Goal: Register for event/course

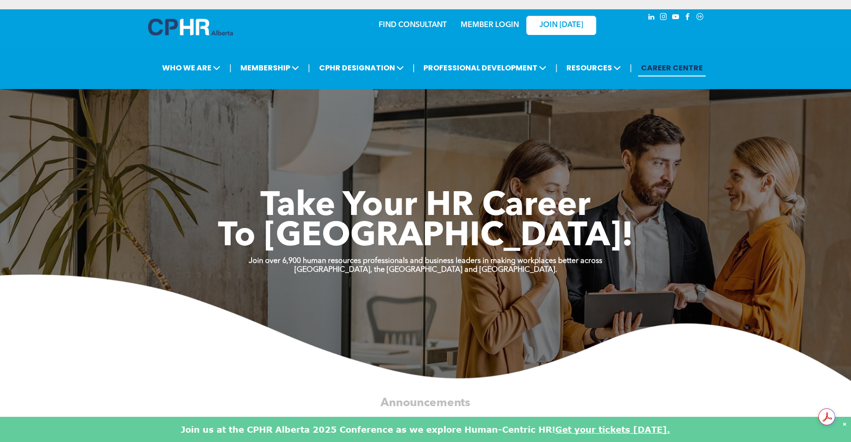
click at [502, 25] on link "MEMBER LOGIN" at bounding box center [490, 24] width 58 height 7
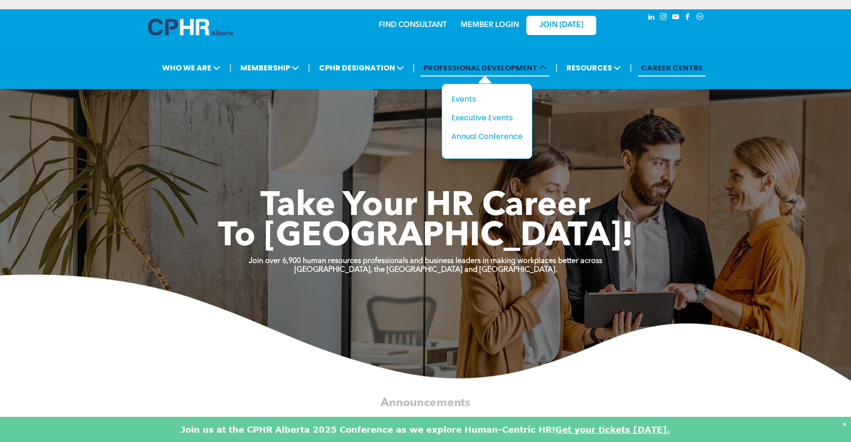
click at [493, 71] on span "PROFESSIONAL DEVELOPMENT" at bounding box center [485, 67] width 129 height 17
click at [470, 101] on div "Events" at bounding box center [484, 99] width 64 height 12
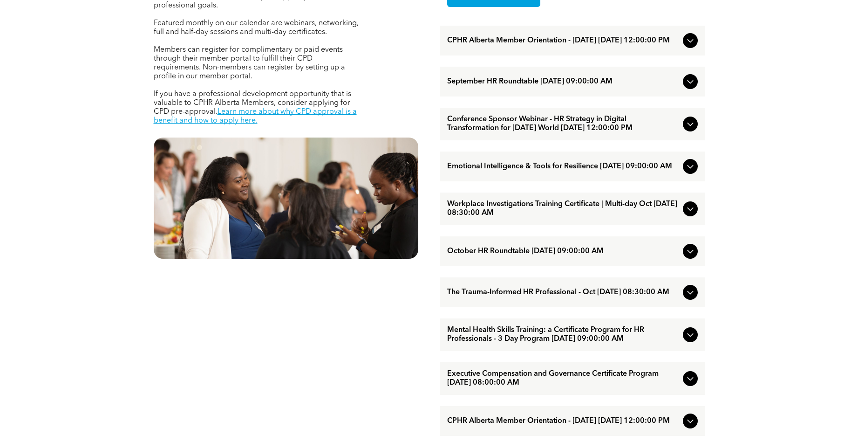
scroll to position [466, 0]
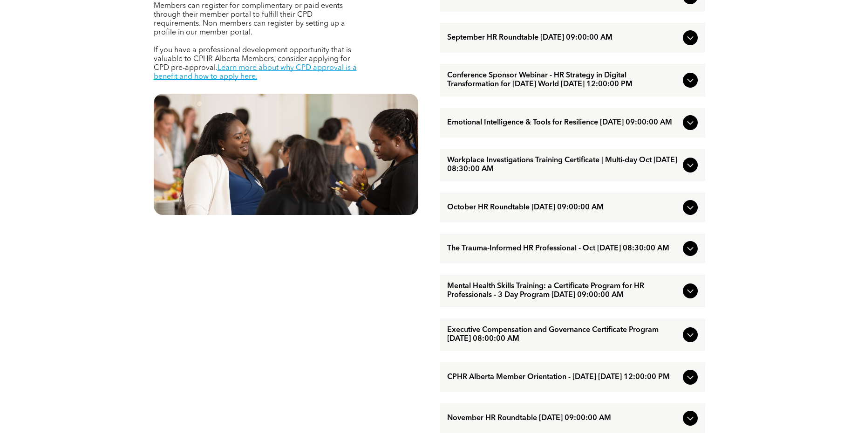
click at [689, 171] on icon at bounding box center [690, 164] width 11 height 11
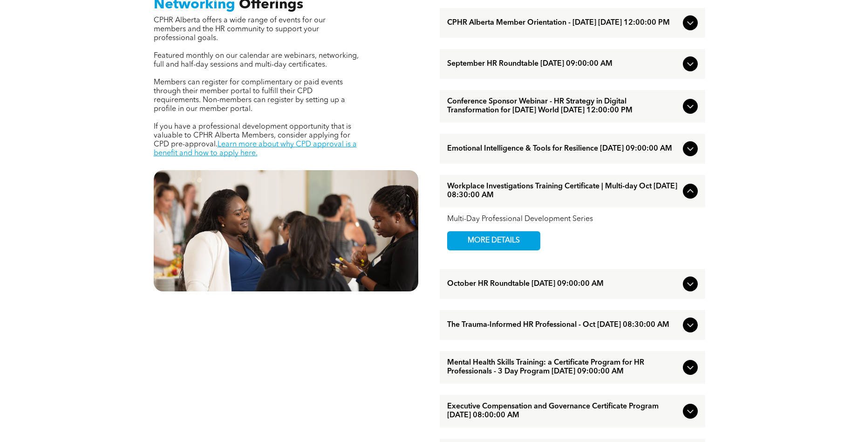
scroll to position [419, 0]
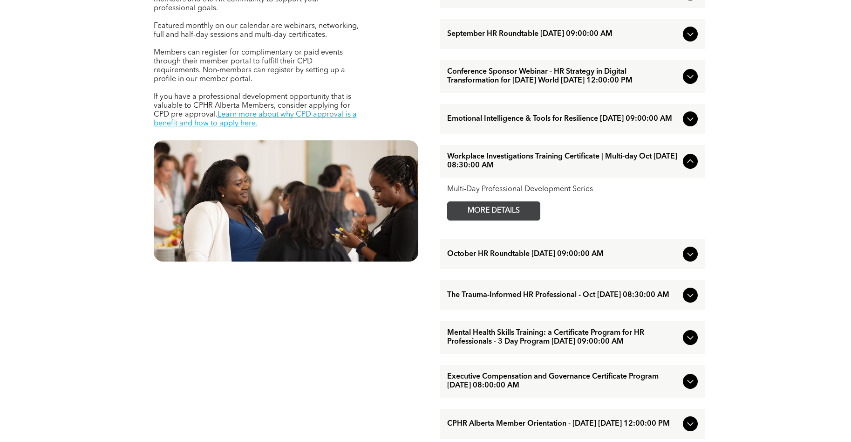
click at [496, 220] on span "MORE DETAILS" at bounding box center [494, 211] width 74 height 18
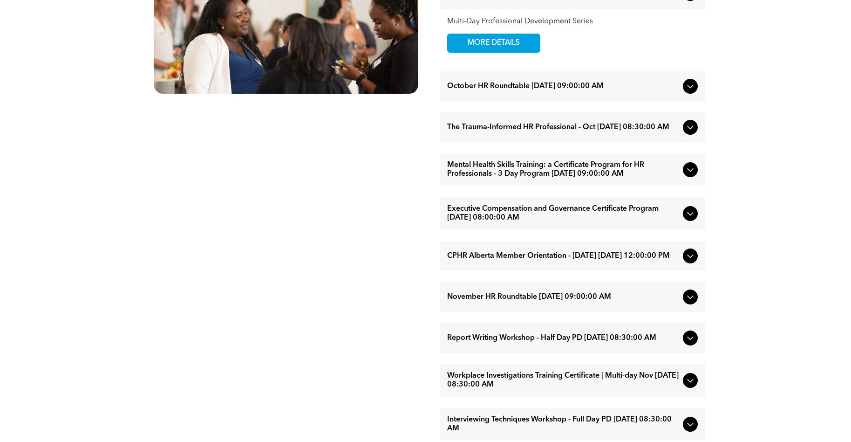
scroll to position [606, 0]
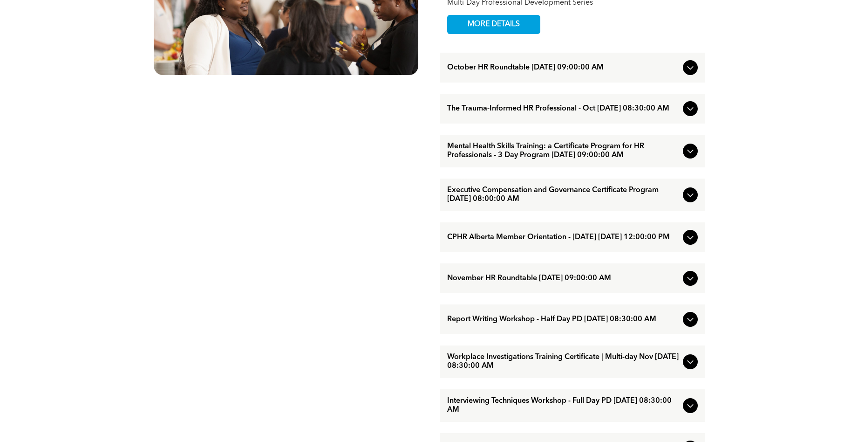
click at [528, 113] on span "The Trauma-Informed HR Professional - Oct [DATE] 08:30:00 AM" at bounding box center [563, 108] width 232 height 9
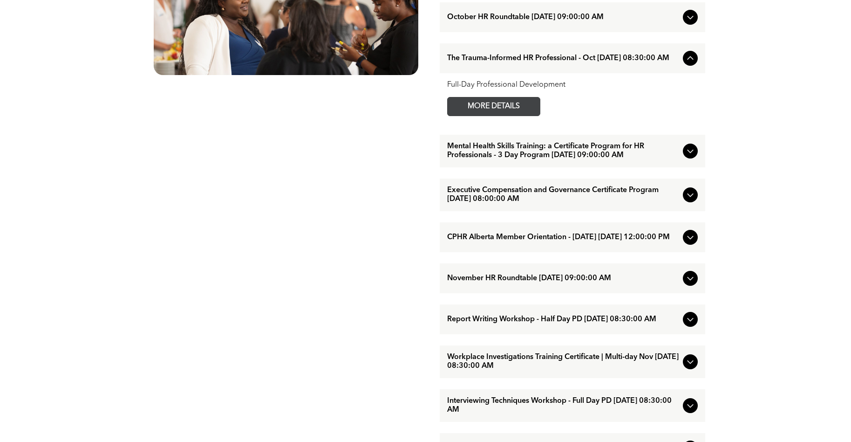
click at [499, 116] on span "MORE DETAILS" at bounding box center [494, 106] width 74 height 18
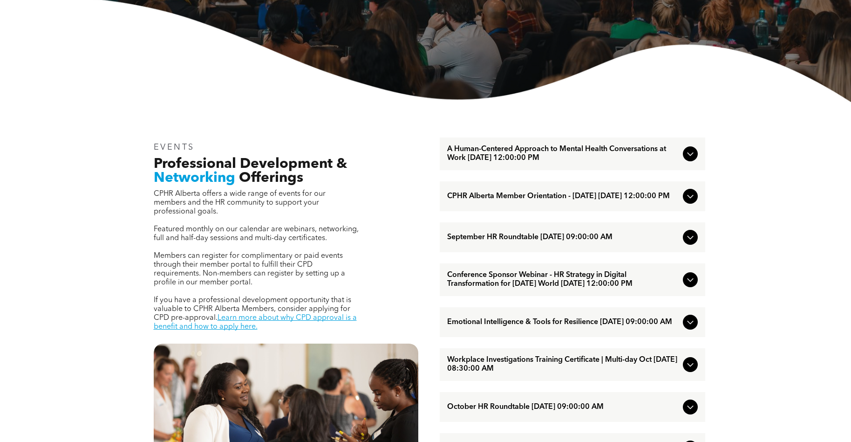
scroll to position [0, 0]
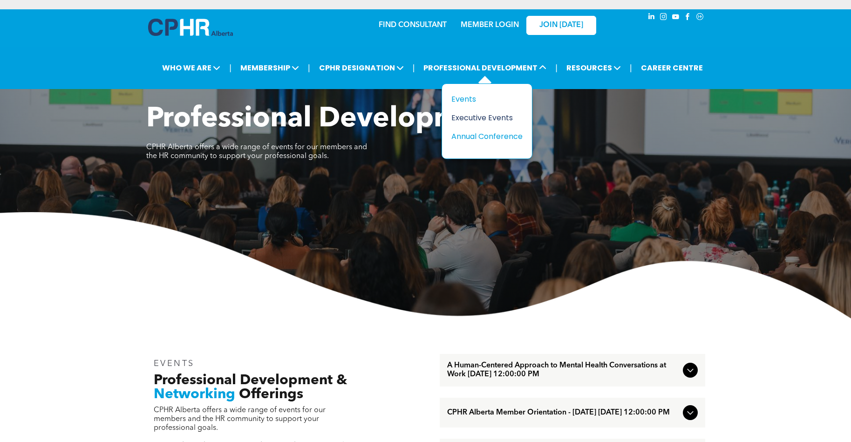
click at [472, 121] on div "Executive Events" at bounding box center [484, 118] width 64 height 12
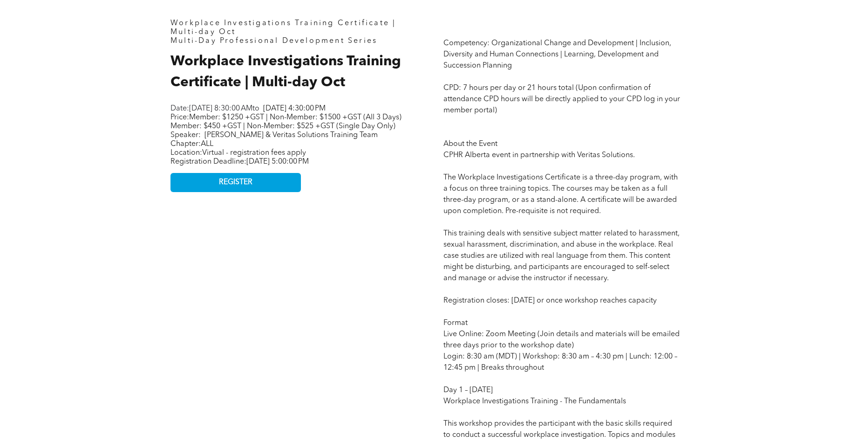
scroll to position [466, 0]
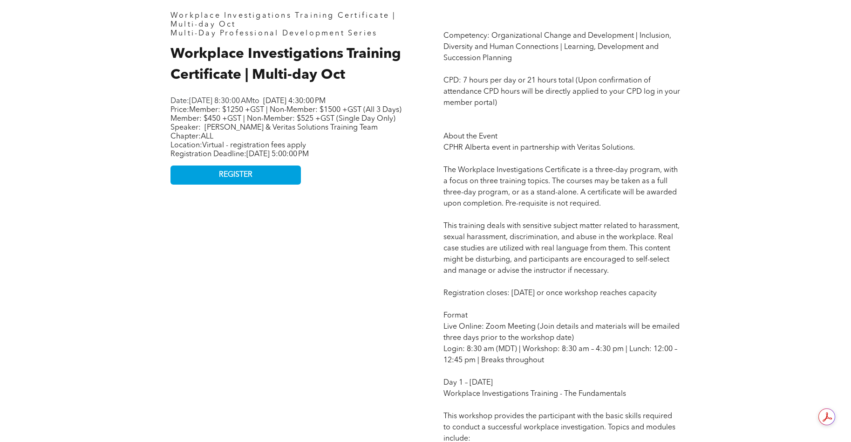
drag, startPoint x: 545, startPoint y: 106, endPoint x: 342, endPoint y: 281, distance: 268.0
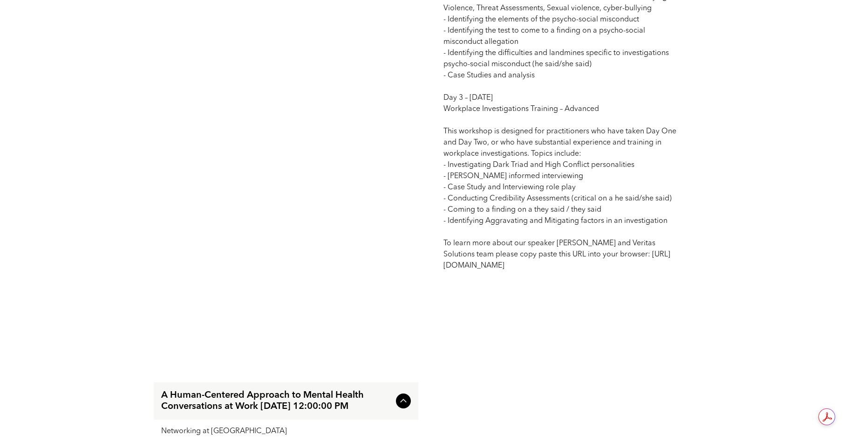
scroll to position [1165, 0]
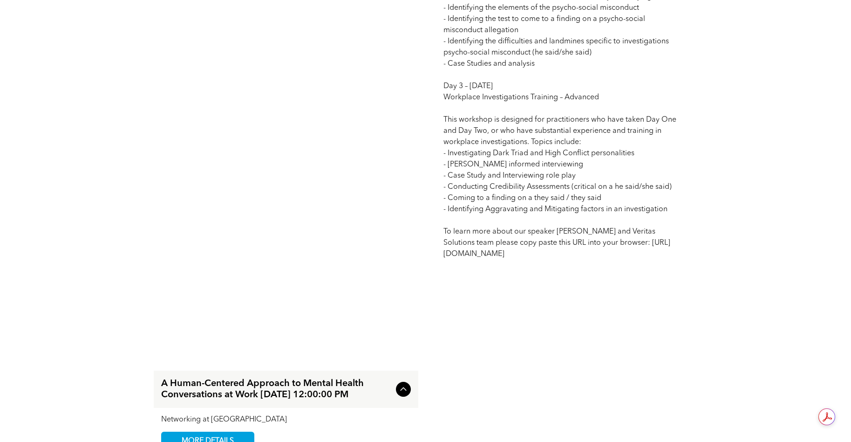
drag, startPoint x: 619, startPoint y: 144, endPoint x: 309, endPoint y: 205, distance: 315.8
drag, startPoint x: 511, startPoint y: 174, endPoint x: 348, endPoint y: 182, distance: 162.9
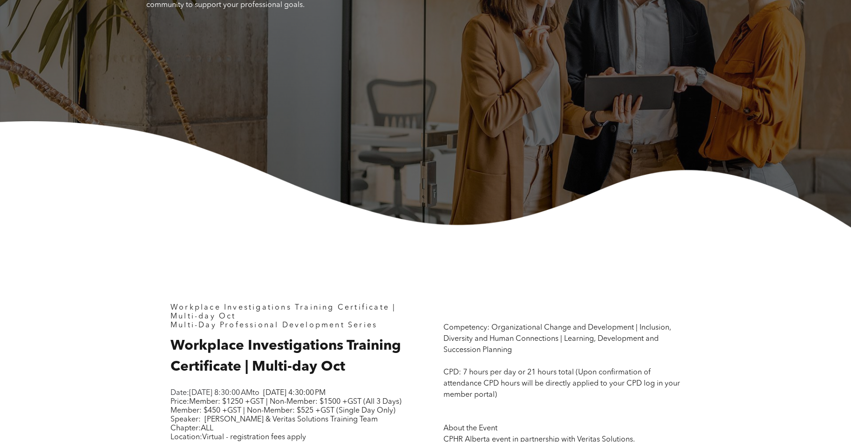
scroll to position [0, 0]
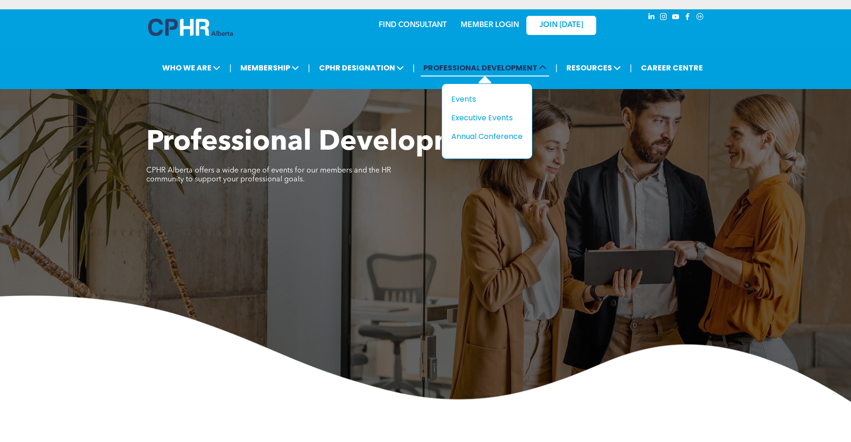
click at [480, 69] on span "PROFESSIONAL DEVELOPMENT" at bounding box center [485, 67] width 129 height 17
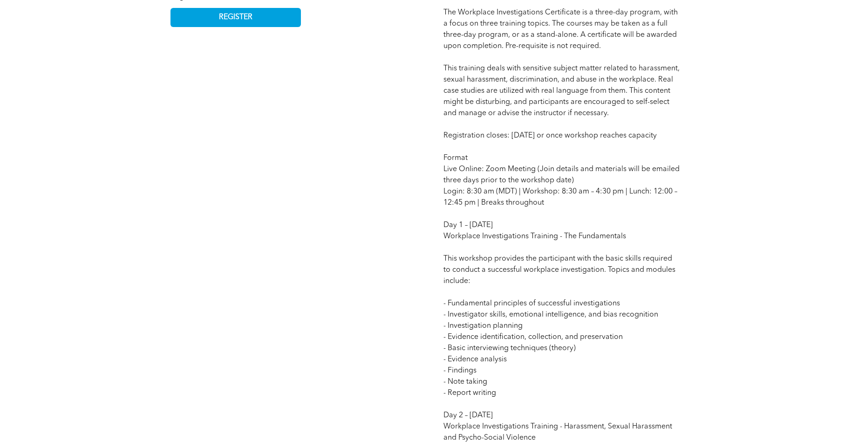
scroll to position [699, 0]
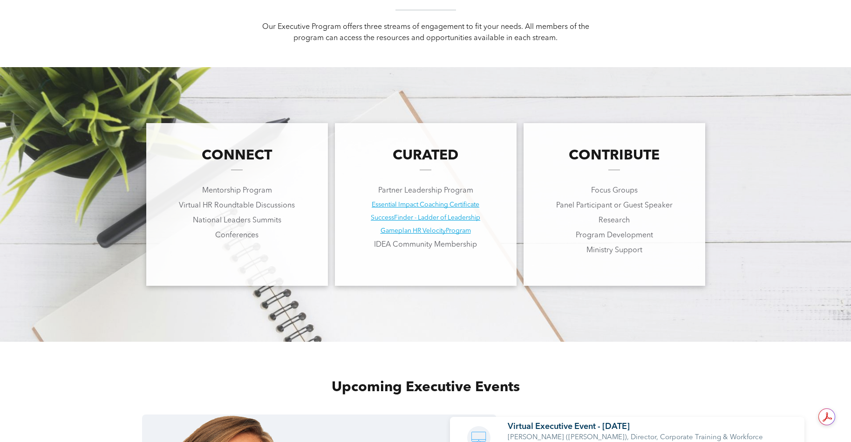
scroll to position [652, 0]
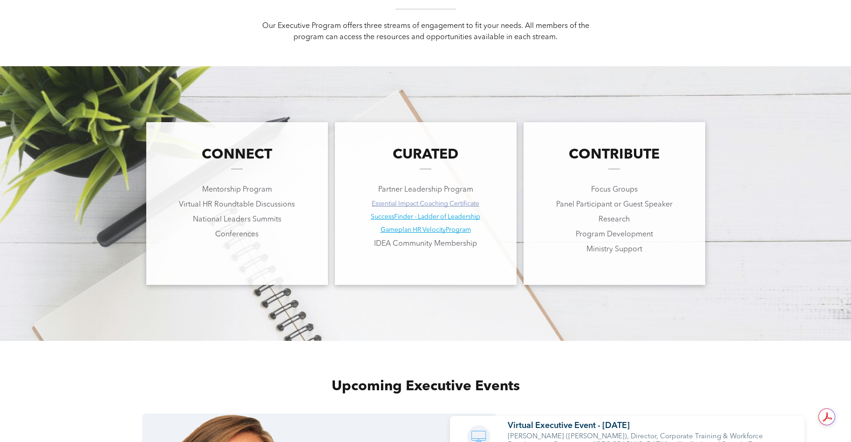
click at [428, 201] on link "Essential Impact Coaching Certificate" at bounding box center [426, 203] width 108 height 7
